Goal: Information Seeking & Learning: Learn about a topic

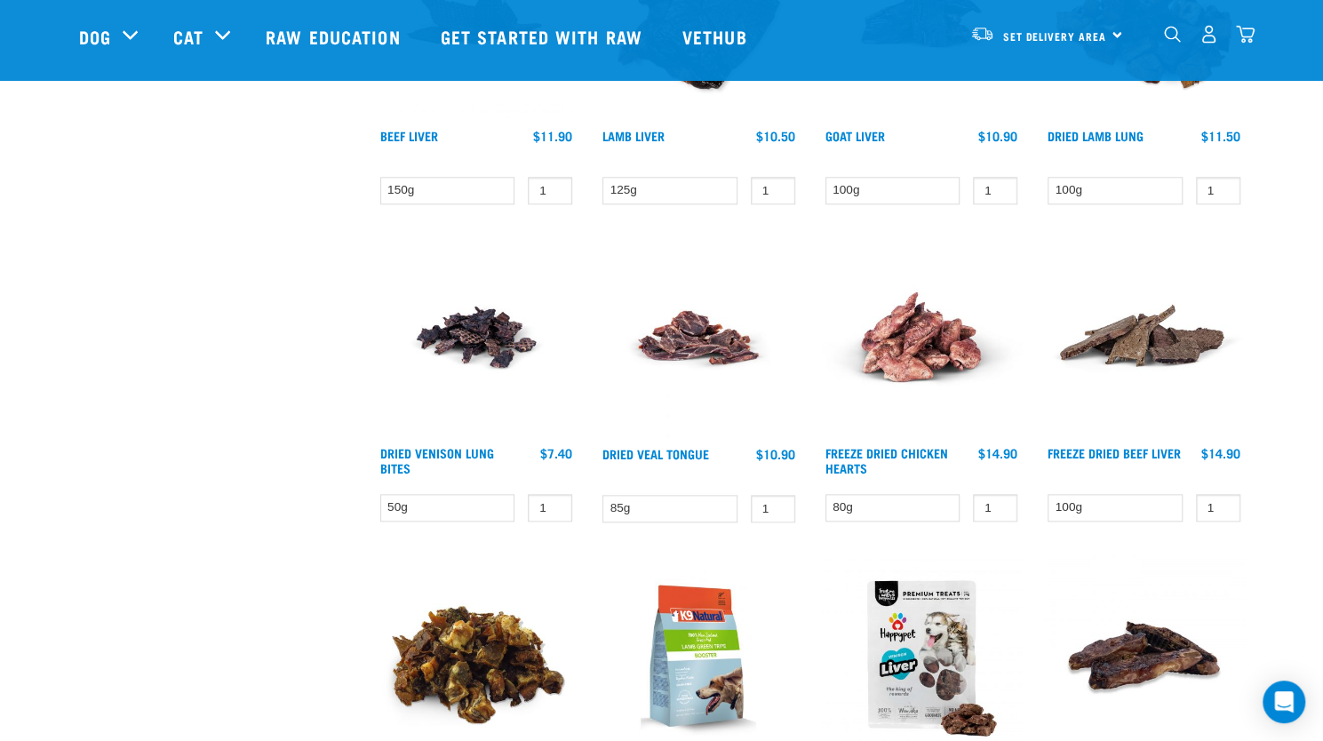
scroll to position [969, 0]
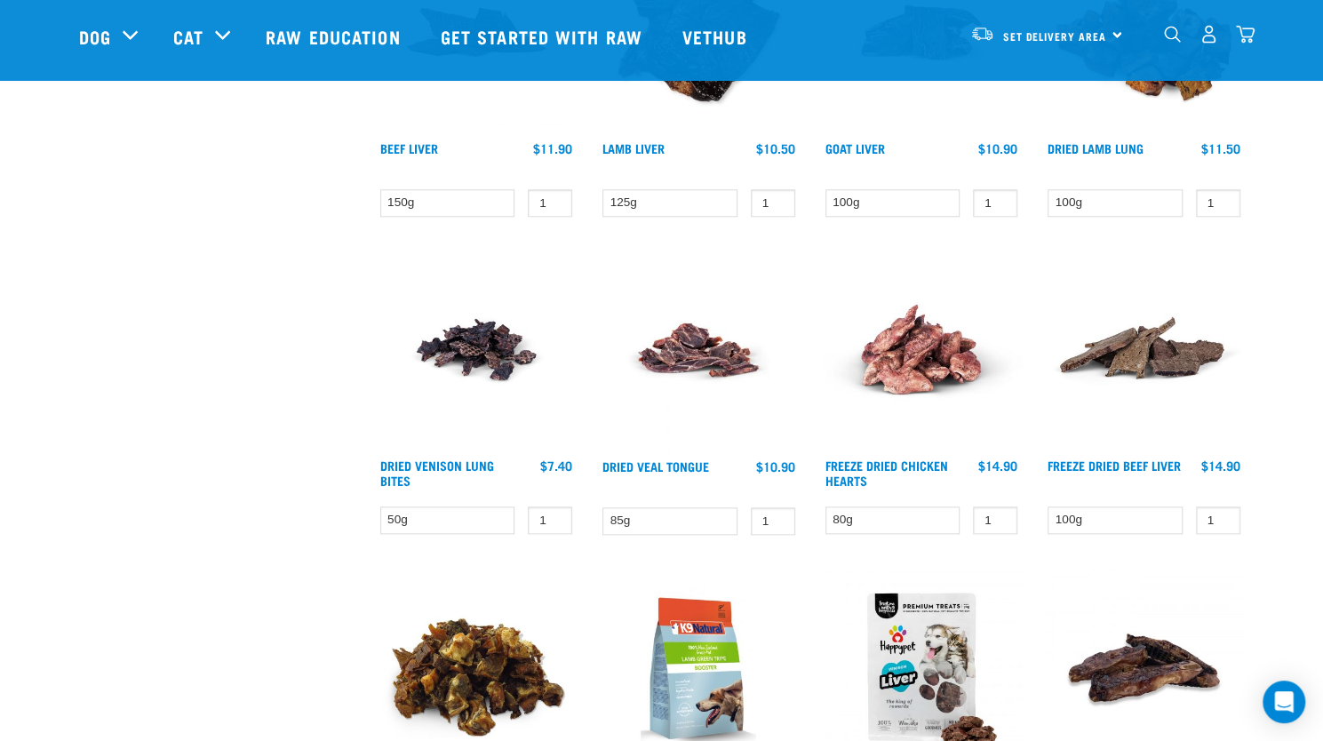
click at [483, 357] on img at bounding box center [477, 350] width 202 height 202
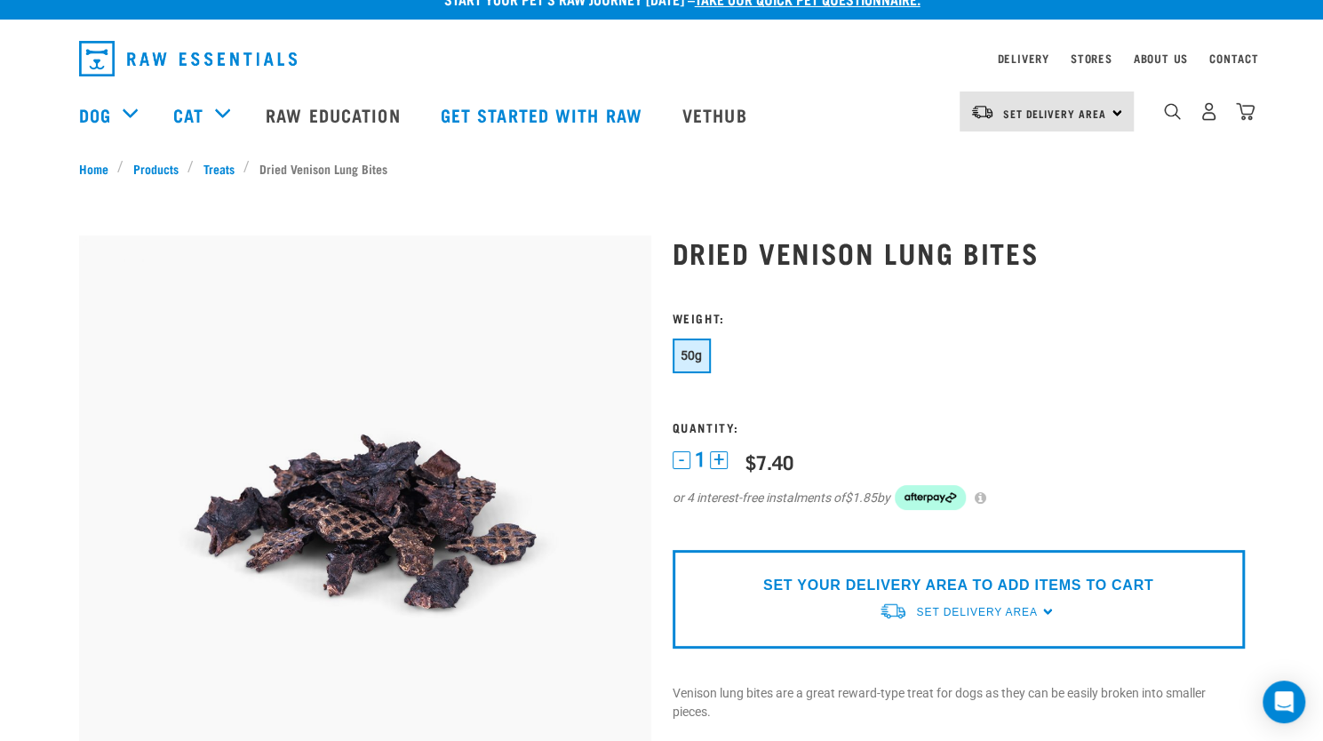
scroll to position [8, 0]
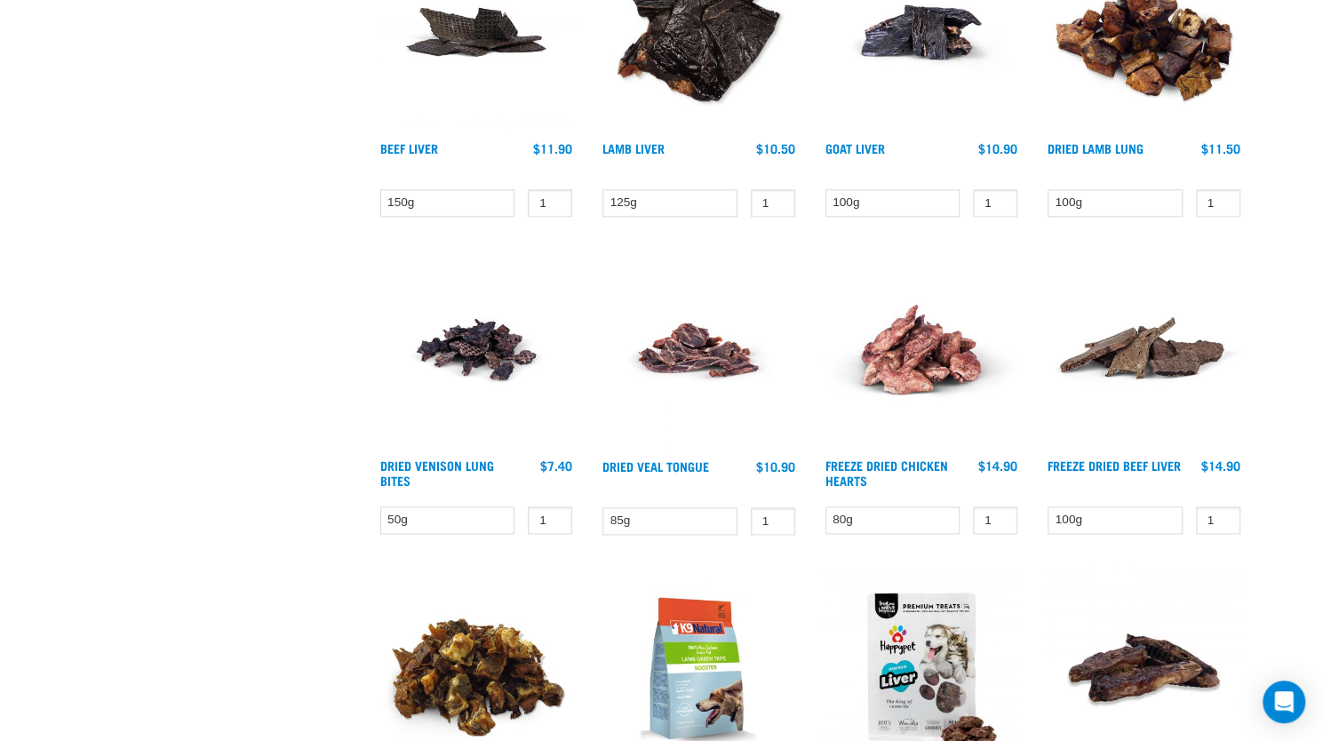
click at [1178, 43] on img at bounding box center [1144, 33] width 202 height 202
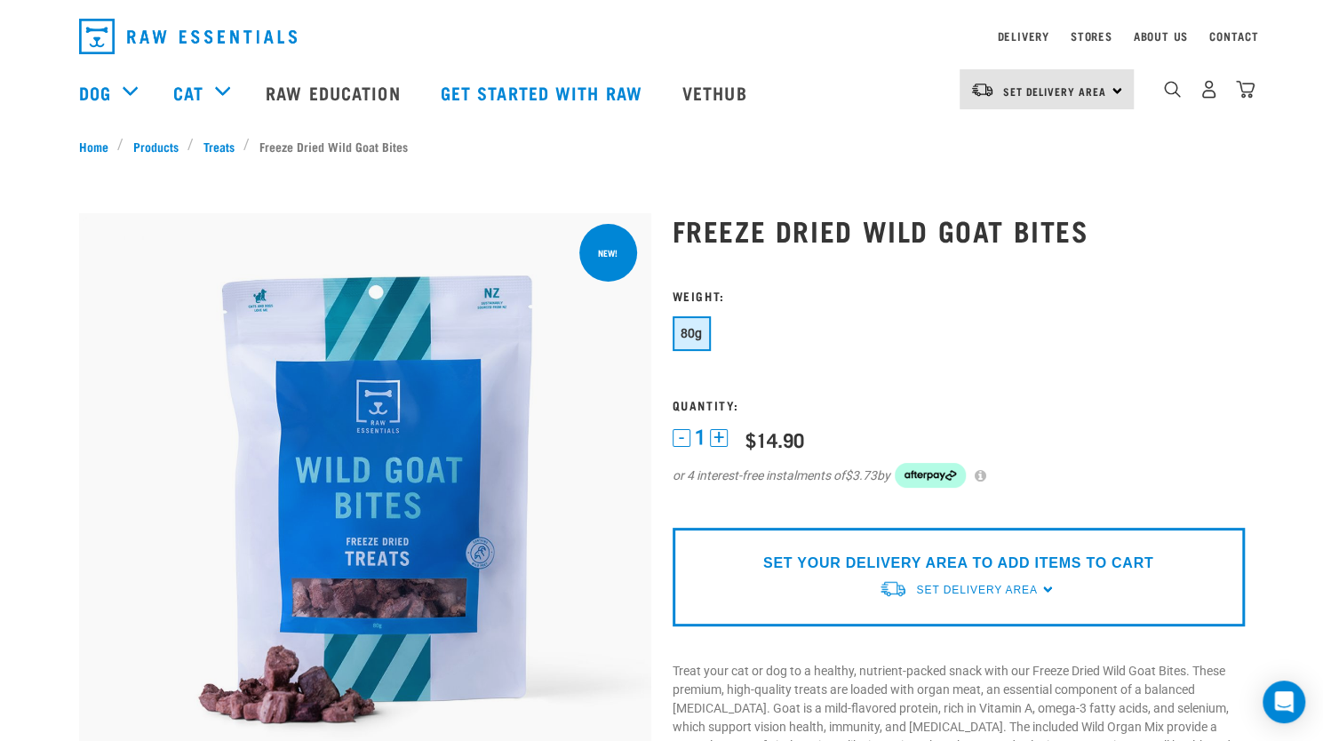
scroll to position [46, 0]
click at [1095, 35] on link "Stores" at bounding box center [1092, 37] width 42 height 6
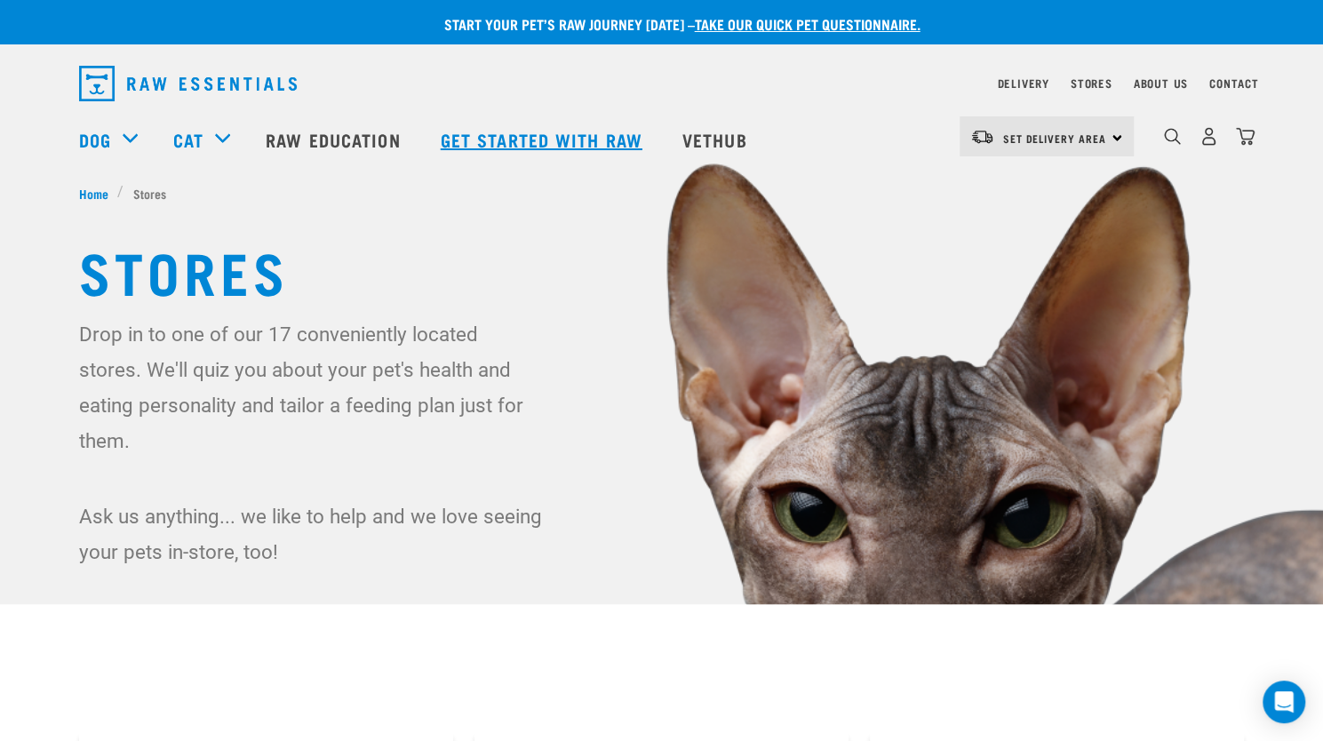
click at [547, 138] on link "Get started with Raw" at bounding box center [544, 139] width 242 height 71
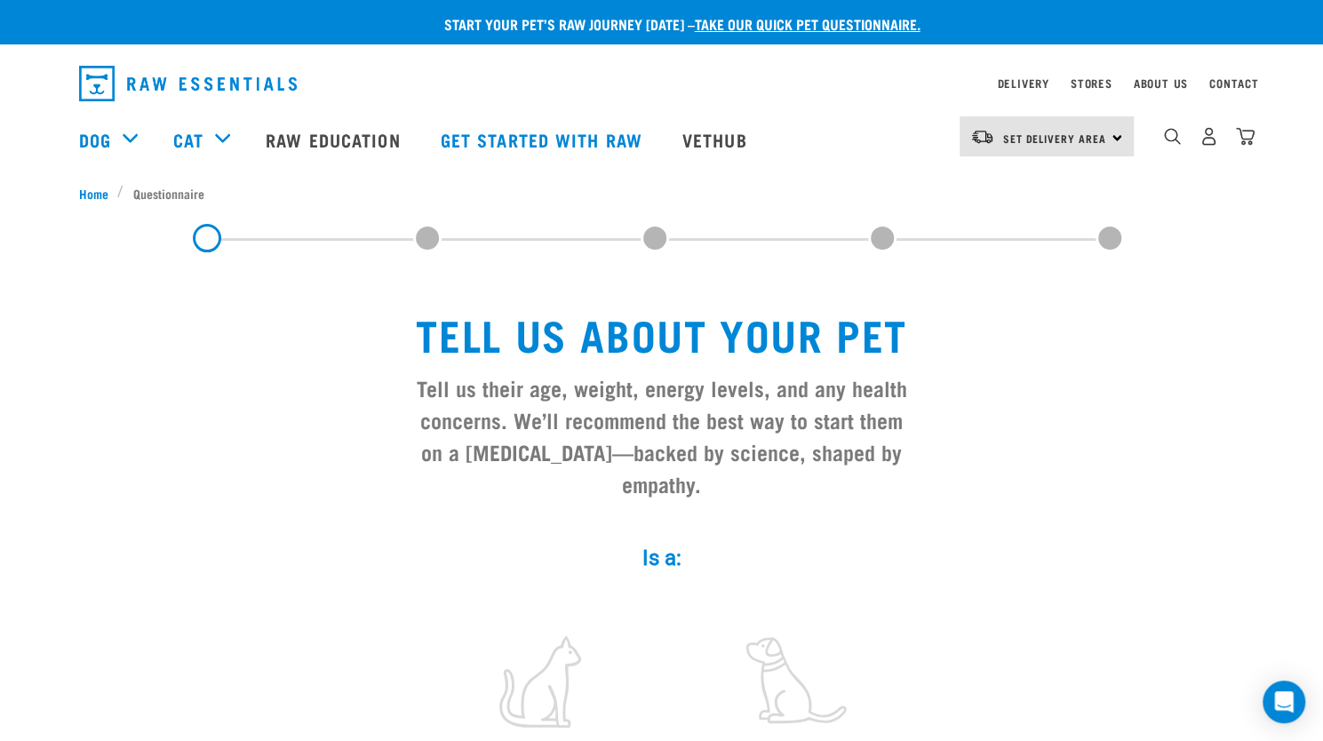
click at [430, 239] on span at bounding box center [427, 238] width 28 height 28
click at [358, 142] on link "Raw Education" at bounding box center [335, 139] width 174 height 71
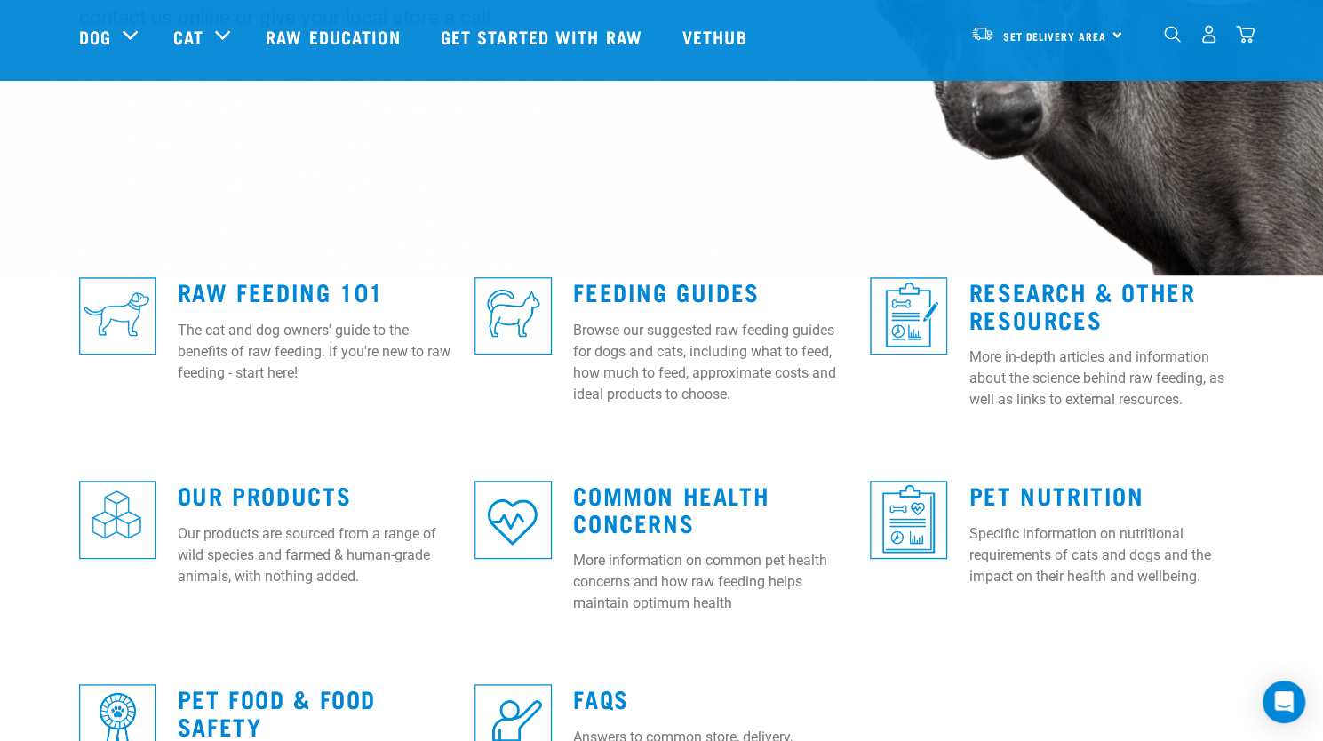
scroll to position [330, 0]
click at [674, 289] on link "Feeding Guides" at bounding box center [666, 289] width 186 height 13
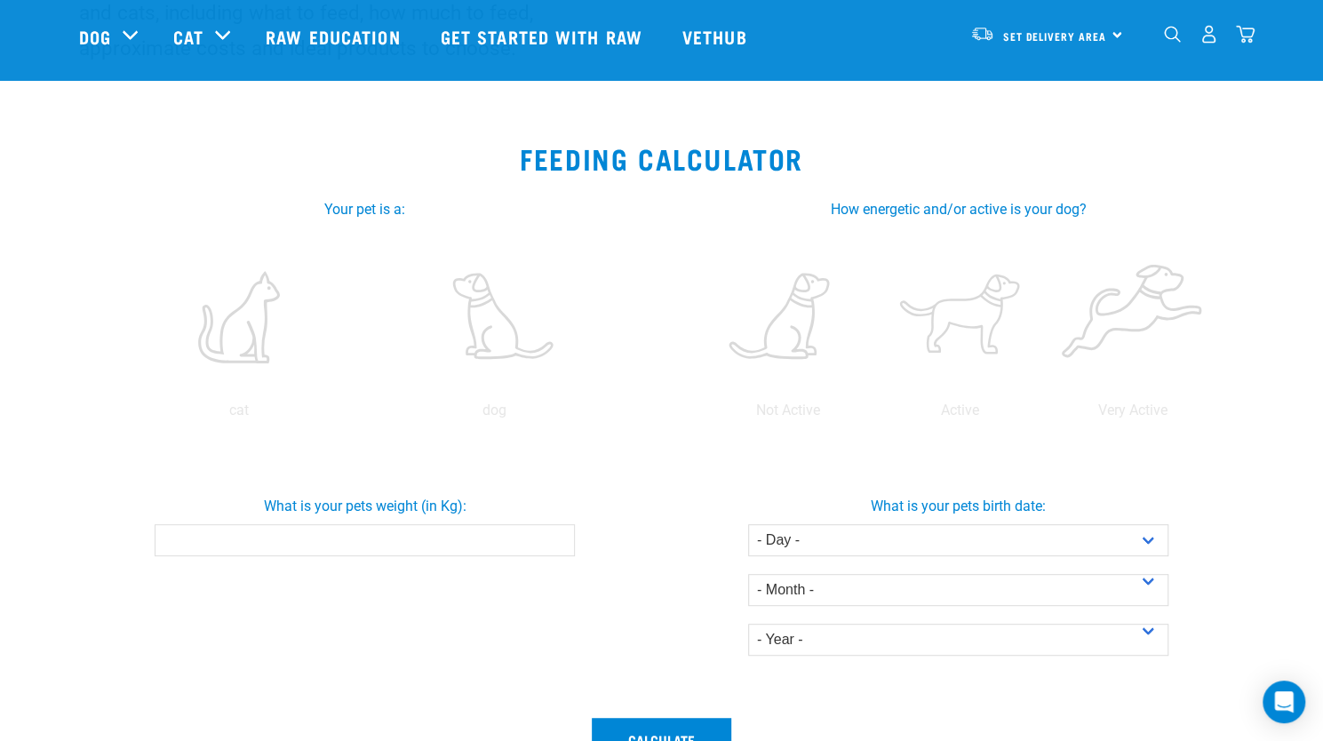
scroll to position [227, 0]
click at [501, 321] on label at bounding box center [495, 316] width 248 height 151
click at [367, 414] on input "radio" at bounding box center [367, 414] width 0 height 0
click at [554, 539] on input "-0.1" at bounding box center [365, 539] width 420 height 32
click at [554, 539] on input "-0.2" at bounding box center [365, 539] width 420 height 32
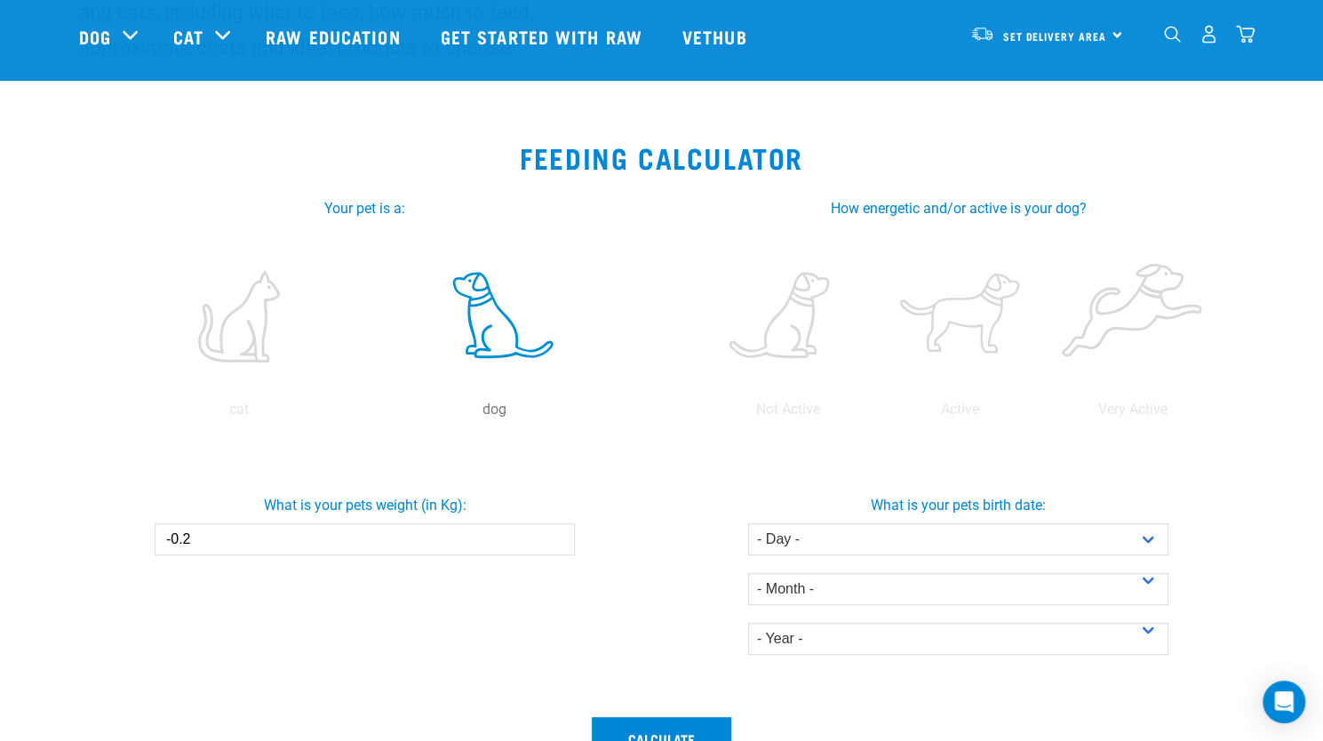
drag, startPoint x: 194, startPoint y: 540, endPoint x: 74, endPoint y: 526, distance: 120.8
click at [74, 526] on div "What is your pets weight (in Kg): -0.2" at bounding box center [365, 518] width 601 height 75
click at [1137, 333] on label at bounding box center [1132, 316] width 165 height 151
click at [1047, 414] on input "radio" at bounding box center [1047, 414] width 0 height 0
drag, startPoint x: 195, startPoint y: 533, endPoint x: 144, endPoint y: 541, distance: 51.3
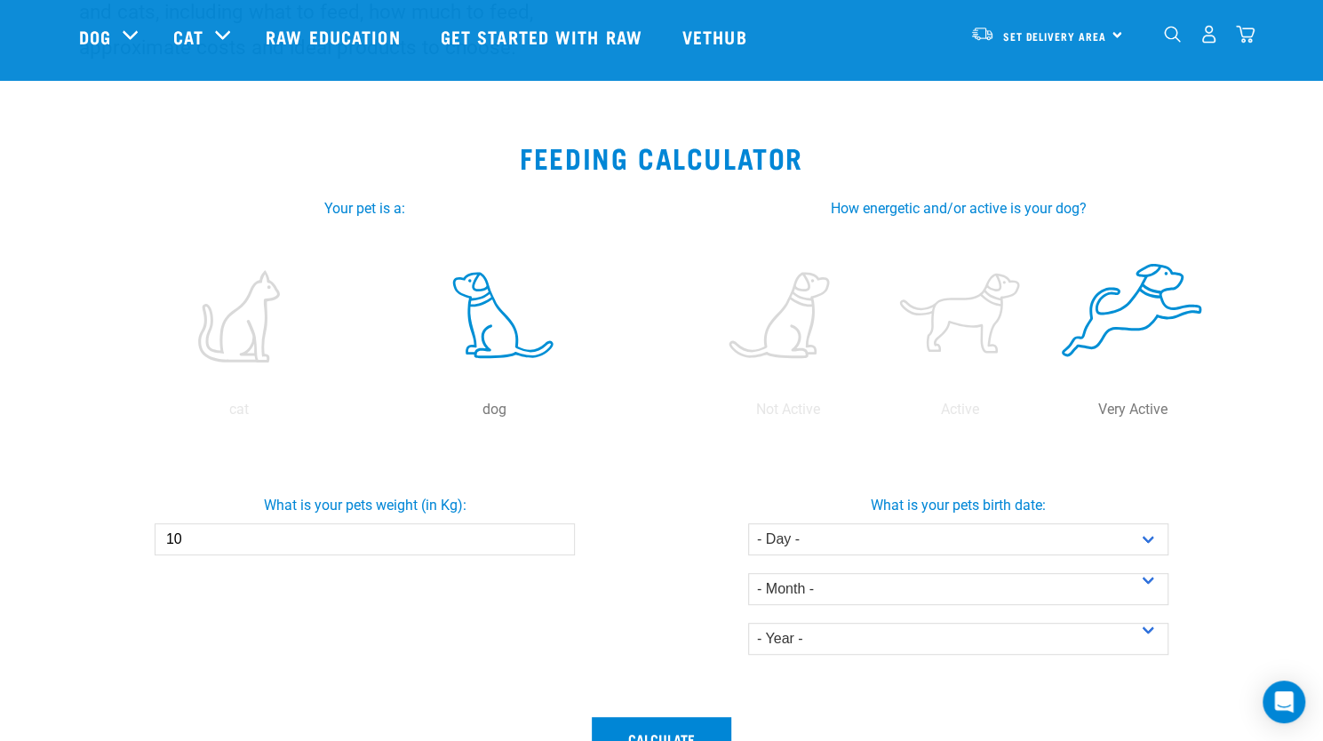
click at [144, 541] on div "What is your pets weight (in Kg): 10" at bounding box center [365, 518] width 601 height 75
type input "5"
click at [1129, 536] on select "- Day - 1 2 3 4 5 6 7 8 9 10 11 12 13 14 15 16 17 18 19 20 21 22 23 24 25 26 27" at bounding box center [958, 539] width 420 height 32
select select "23"
click at [748, 523] on select "- Day - 1 2 3 4 5 6 7 8 9 10 11 12 13 14 15 16 17 18 19 20 21 22 23 24 25 26 27" at bounding box center [958, 539] width 420 height 32
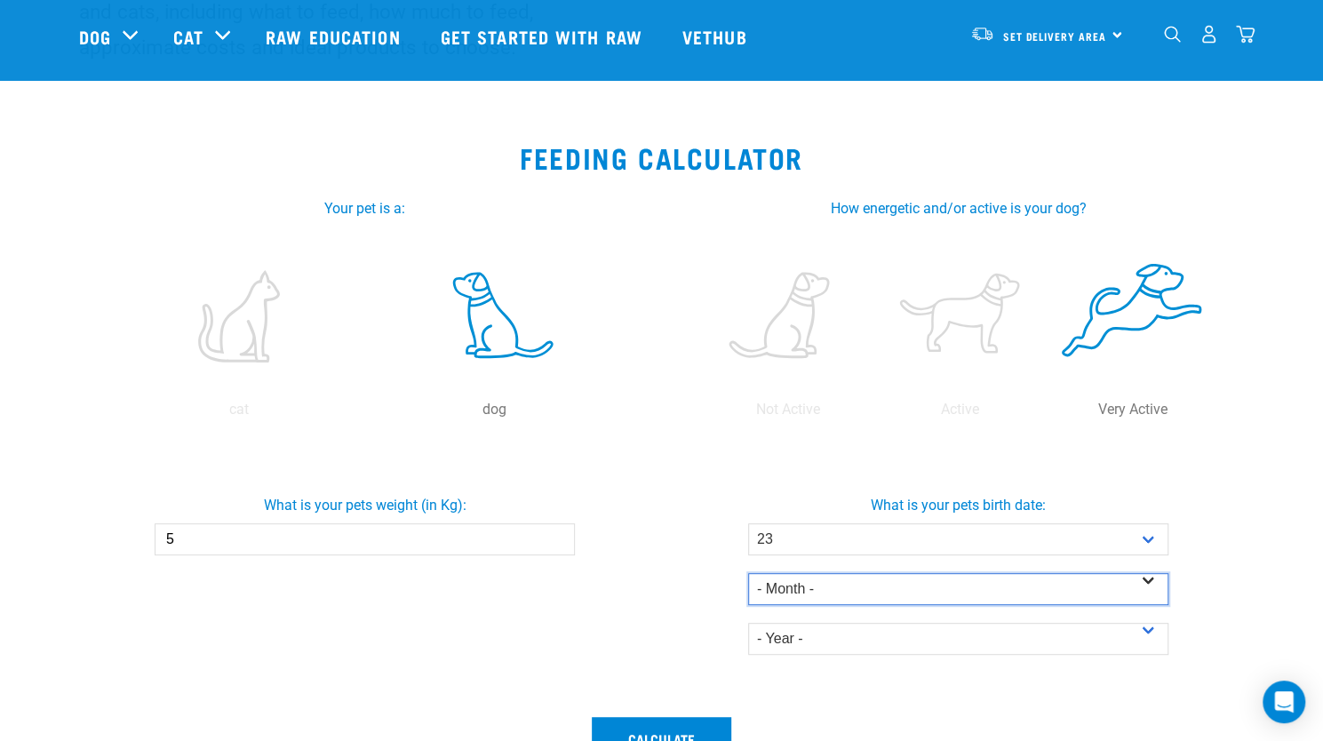
click at [929, 590] on select "- Month - January February March April May June July August September October N…" at bounding box center [958, 589] width 420 height 32
select select "July"
click at [748, 573] on select "- Month - January February March April May June July August September October N…" at bounding box center [958, 589] width 420 height 32
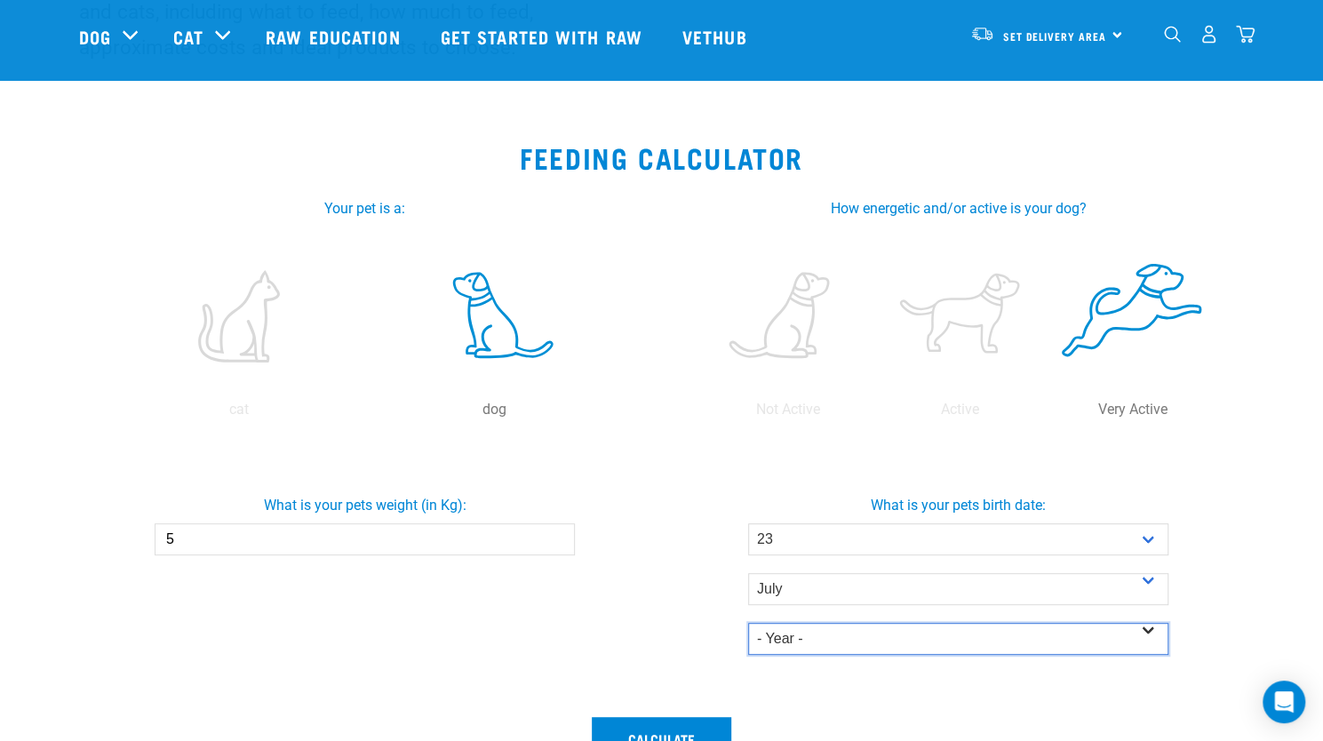
click at [893, 640] on select "- Year - 2025 2024 2023 2022 2021 2020 2019 2018 2017 2016 2015 2014" at bounding box center [958, 639] width 420 height 32
select select "2025"
click at [748, 623] on select "- Year - 2025 2024 2023 2022 2021 2020 2019 2018 2017 2016 2015 2014" at bounding box center [958, 639] width 420 height 32
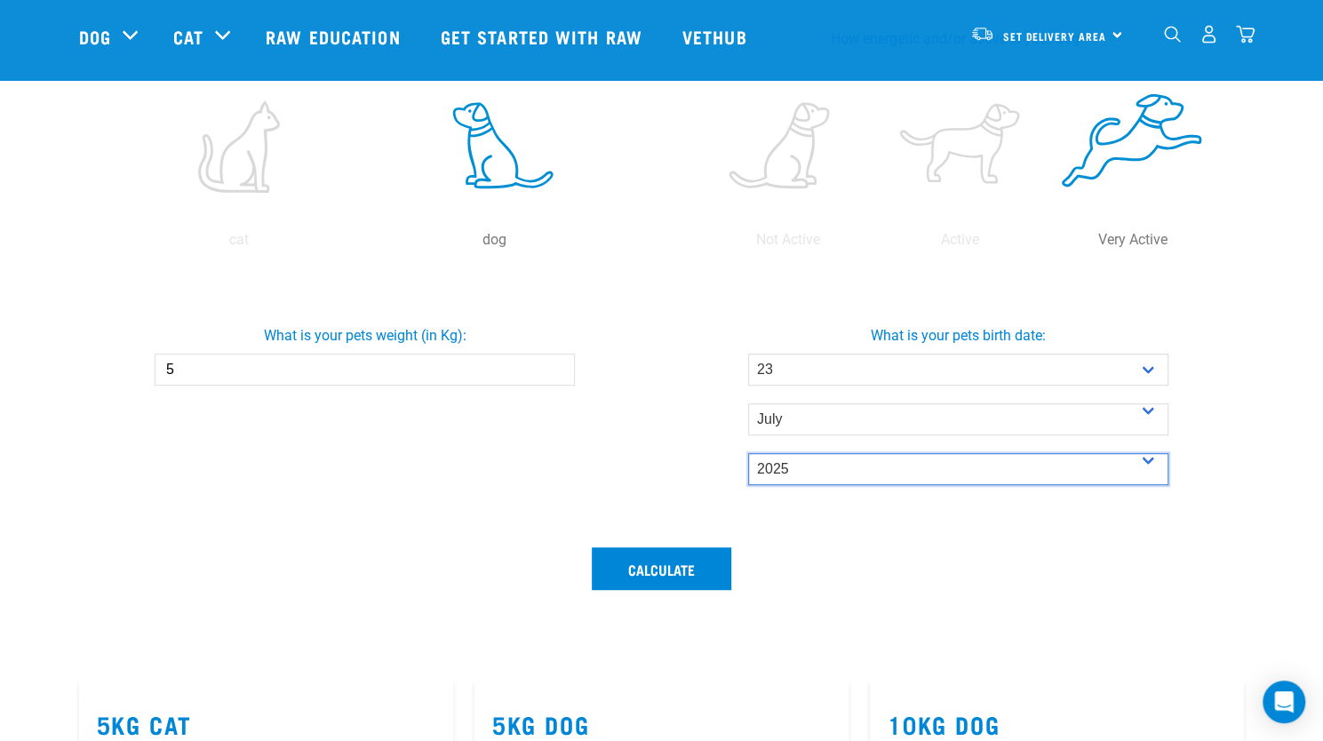
scroll to position [398, 0]
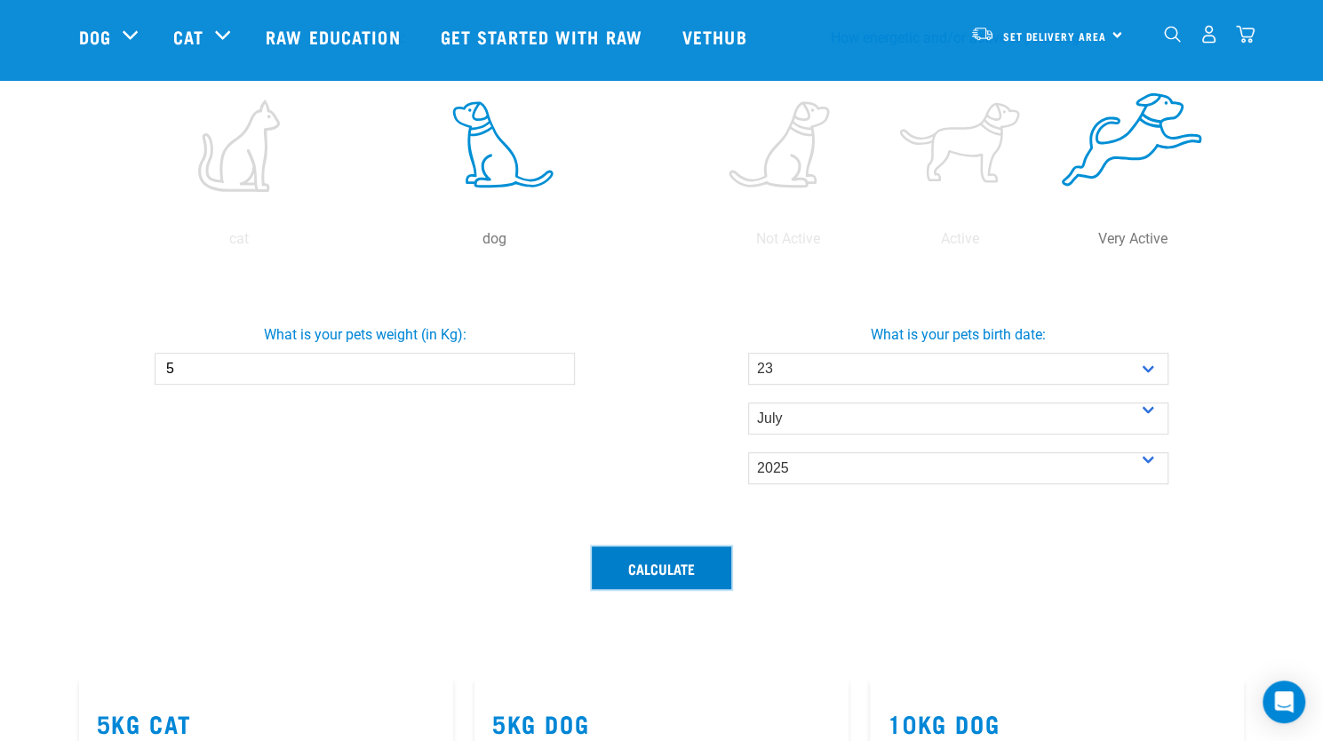
click at [659, 571] on button "Calculate" at bounding box center [662, 568] width 140 height 43
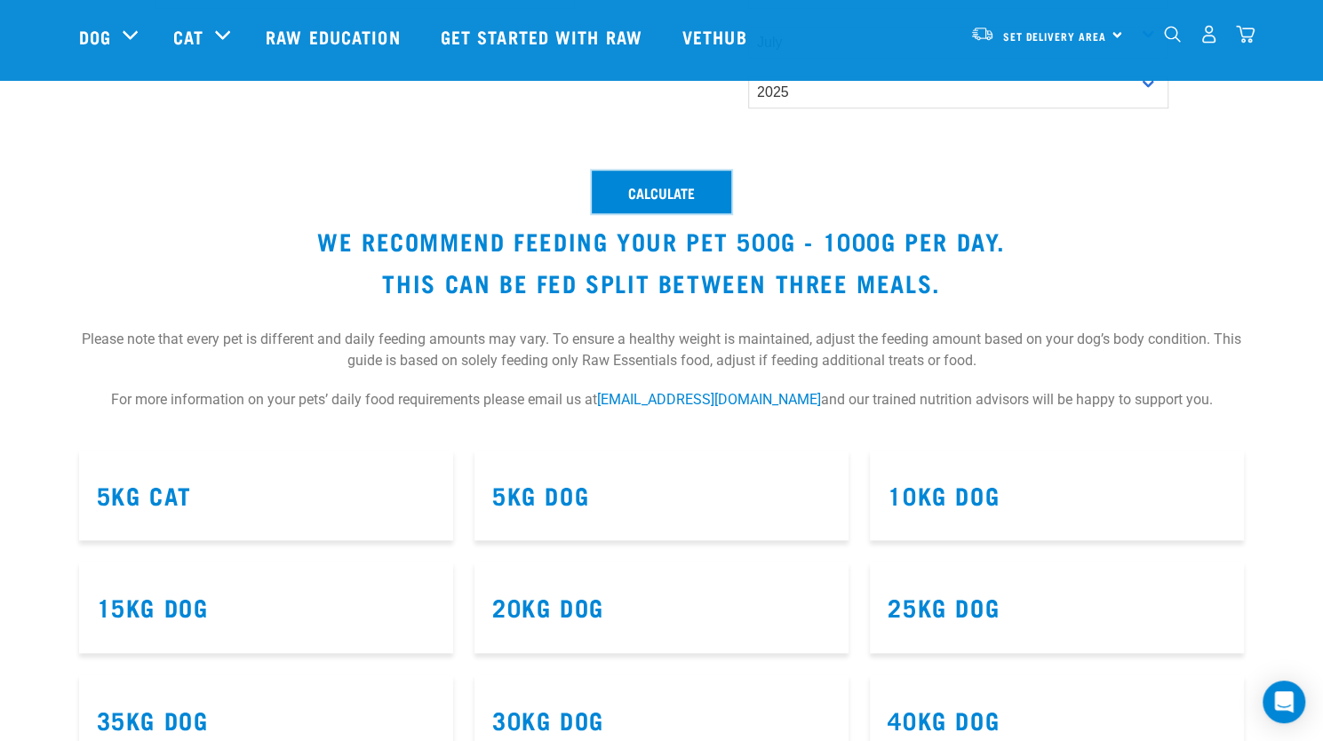
scroll to position [770, 0]
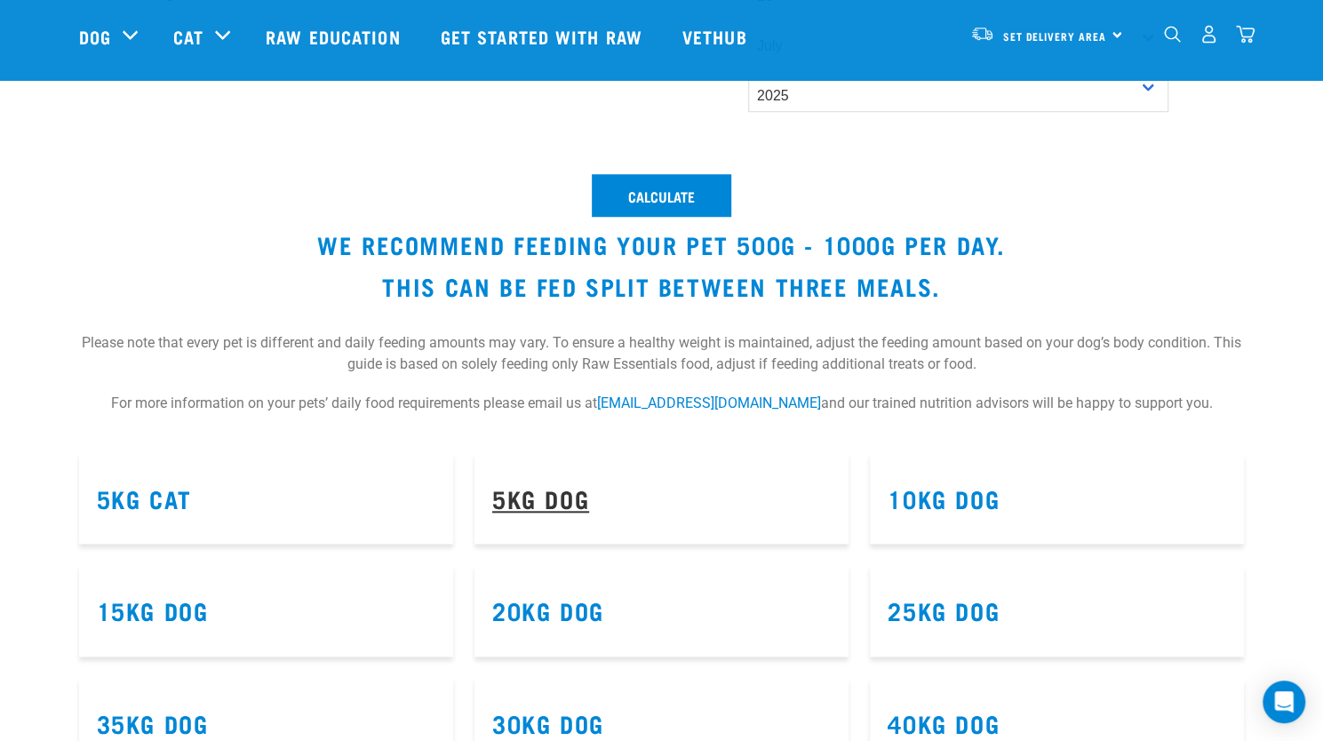
click at [574, 499] on link "5kg Dog" at bounding box center [540, 497] width 97 height 13
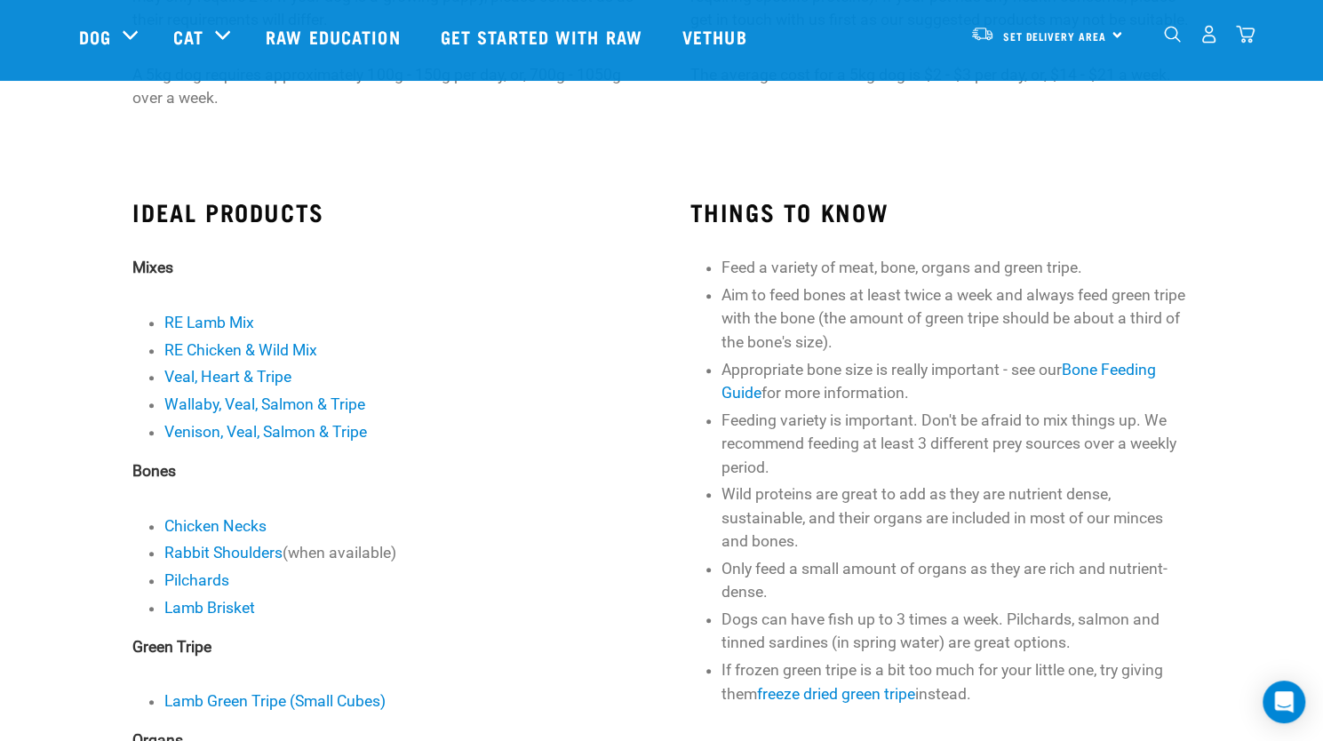
scroll to position [364, 0]
click at [235, 350] on link "RE Chicken & Wild Mix" at bounding box center [240, 349] width 153 height 18
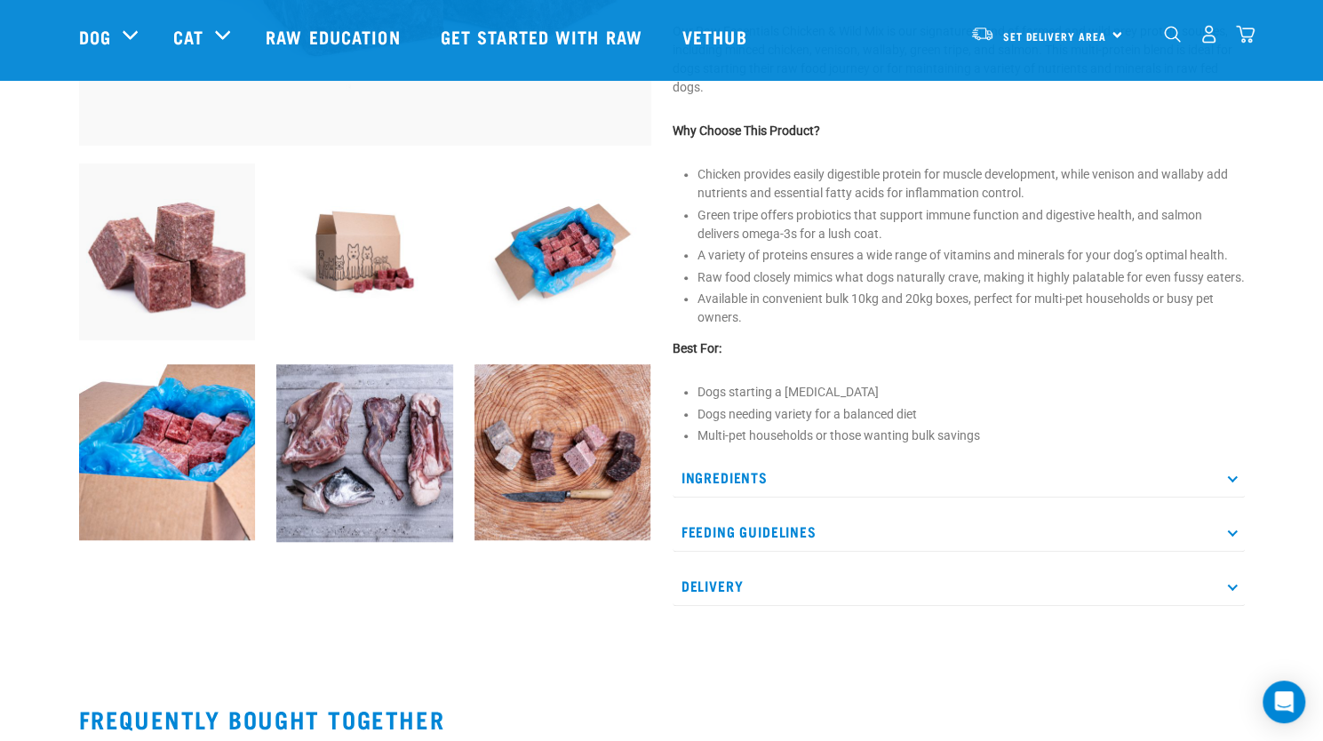
scroll to position [557, 0]
click at [724, 481] on p "Ingredients" at bounding box center [959, 477] width 572 height 40
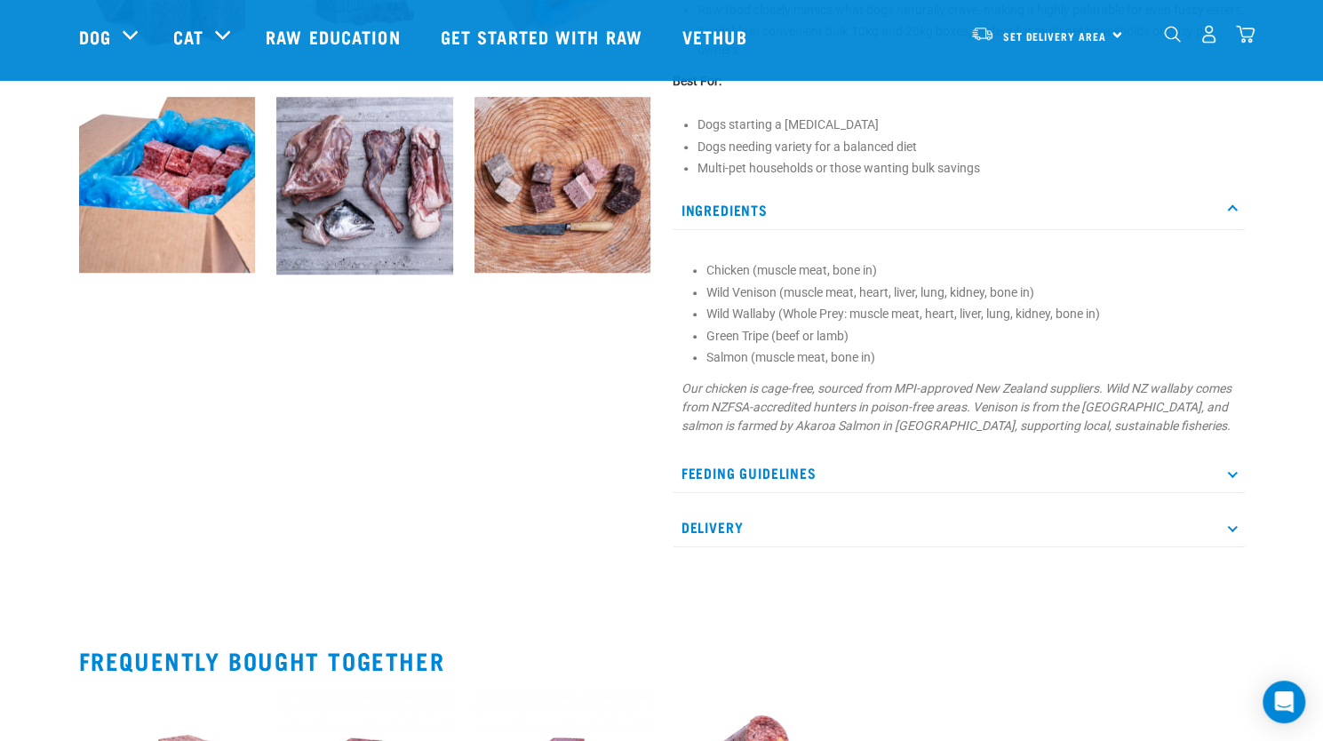
scroll to position [825, 0]
click at [828, 492] on p "Feeding Guidelines" at bounding box center [959, 472] width 572 height 40
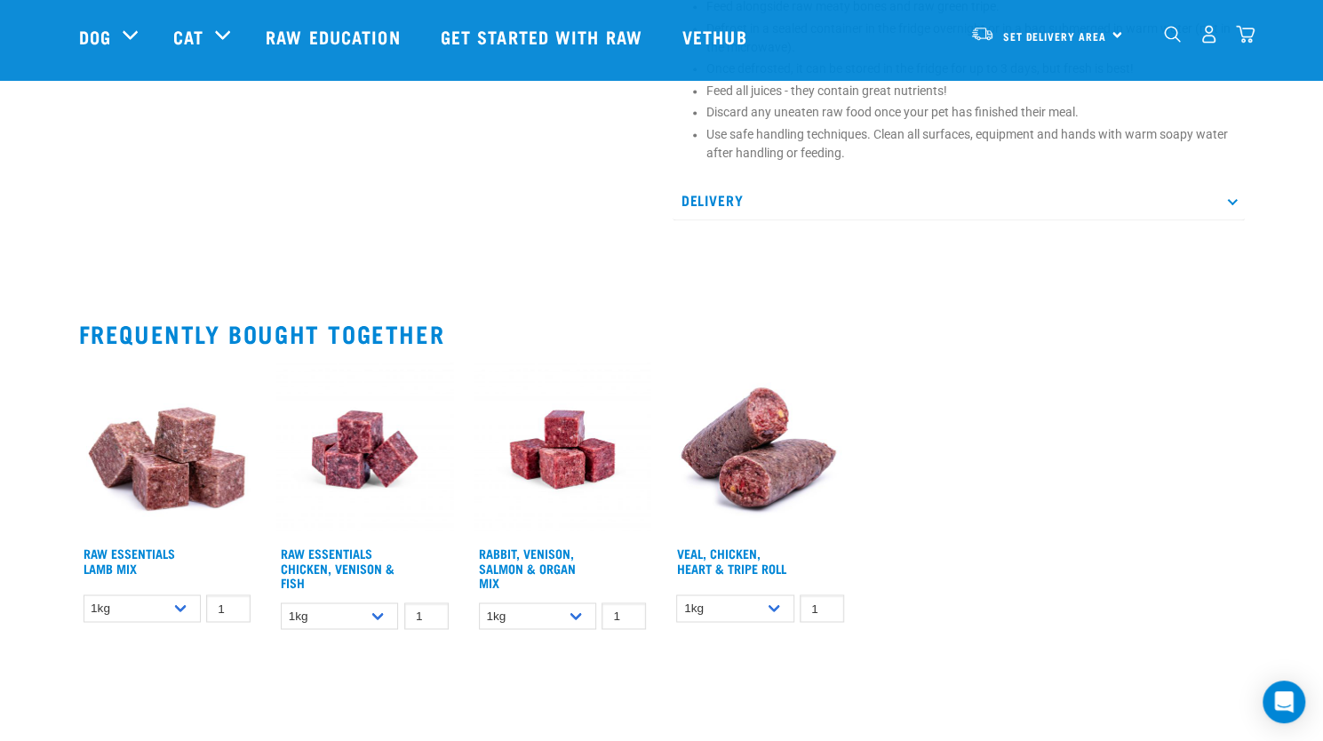
scroll to position [1418, 0]
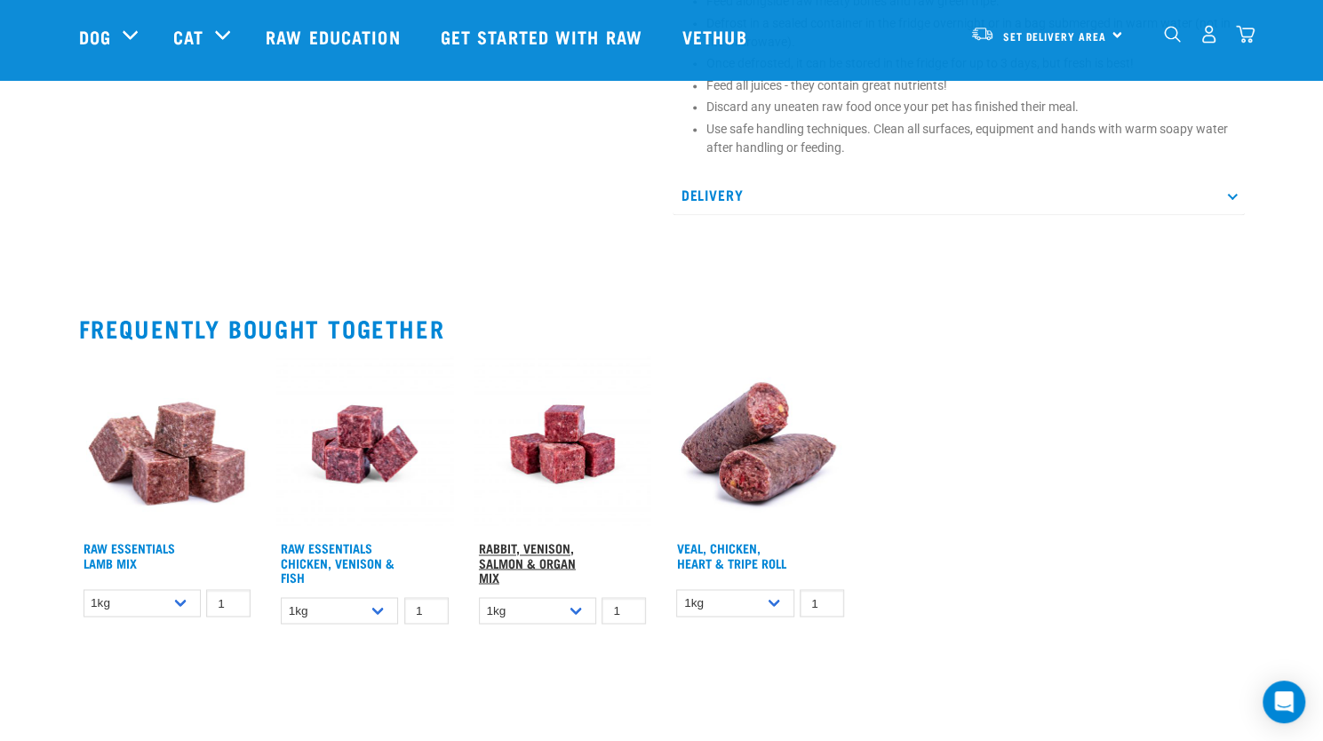
click at [547, 566] on link "Rabbit, Venison, Salmon & Organ Mix" at bounding box center [527, 562] width 97 height 35
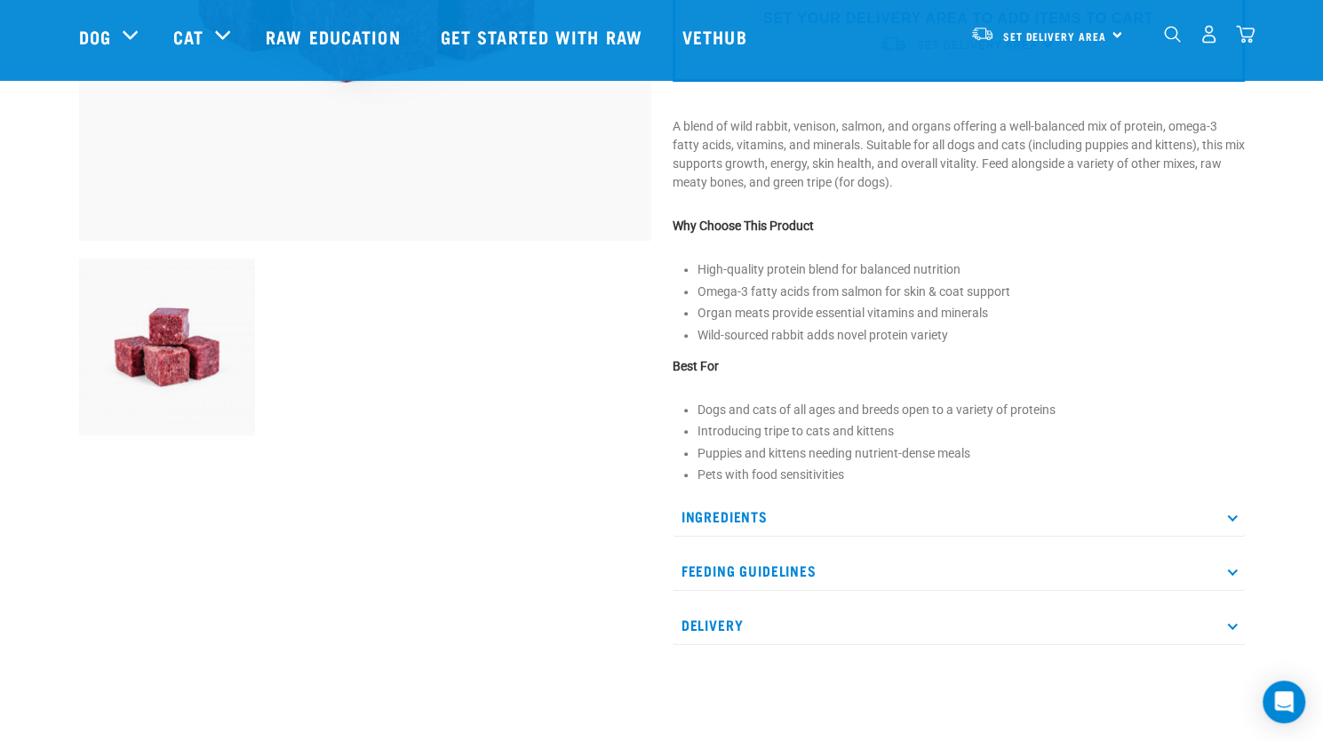
scroll to position [463, 0]
click at [766, 562] on p "Feeding Guidelines" at bounding box center [959, 569] width 572 height 40
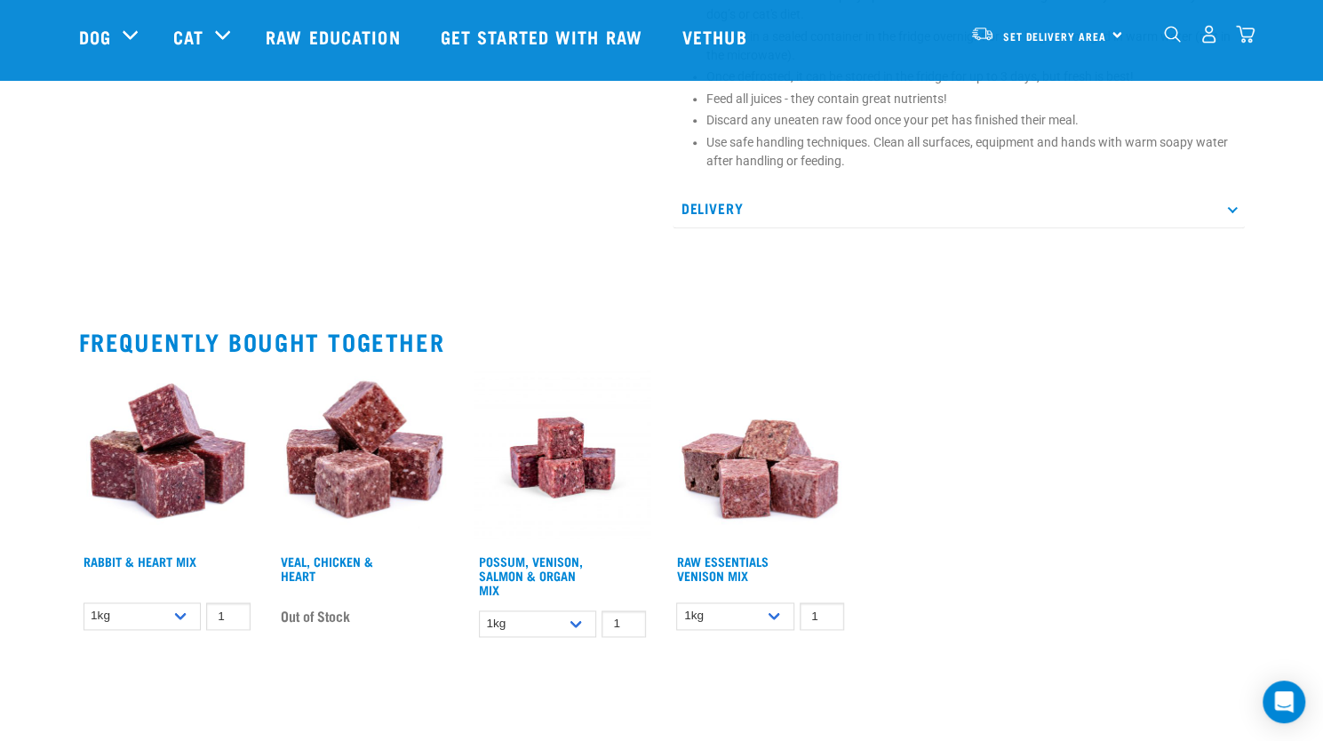
scroll to position [1178, 0]
click at [567, 457] on img at bounding box center [563, 456] width 177 height 177
